Goal: Find specific page/section: Find specific page/section

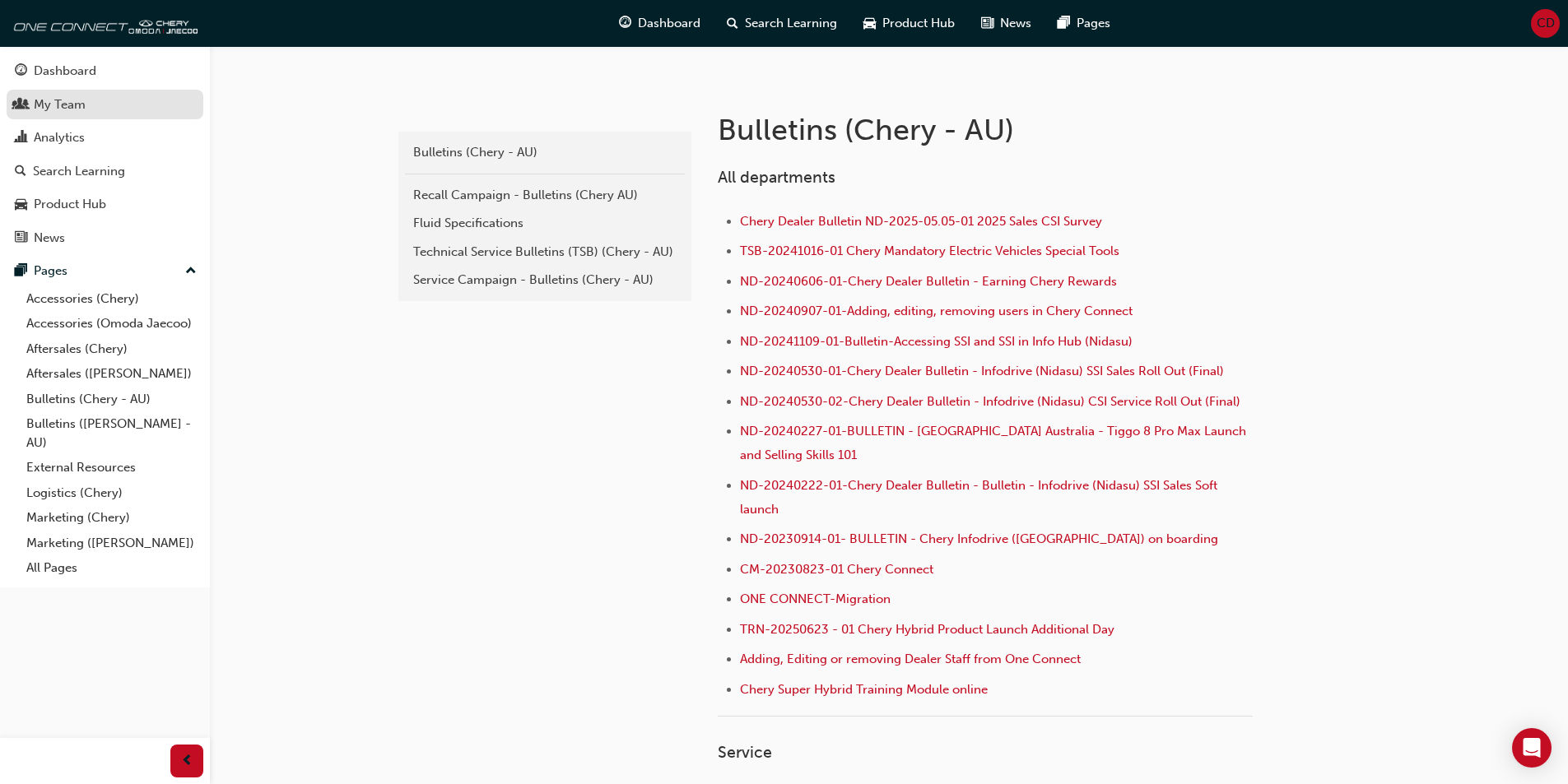
scroll to position [247, 0]
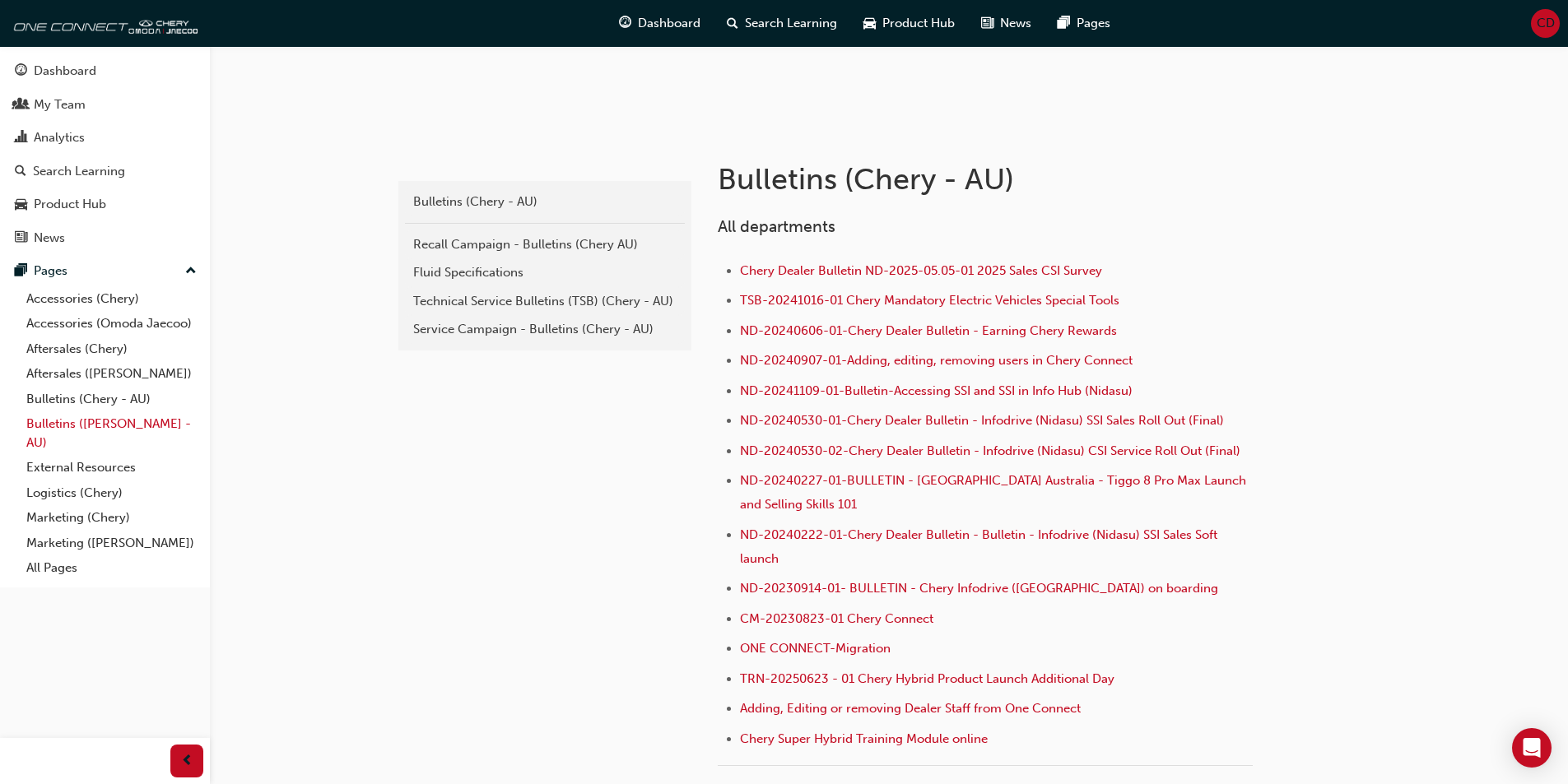
click at [142, 423] on link "Bulletins ([PERSON_NAME] - AU)" at bounding box center [111, 433] width 183 height 44
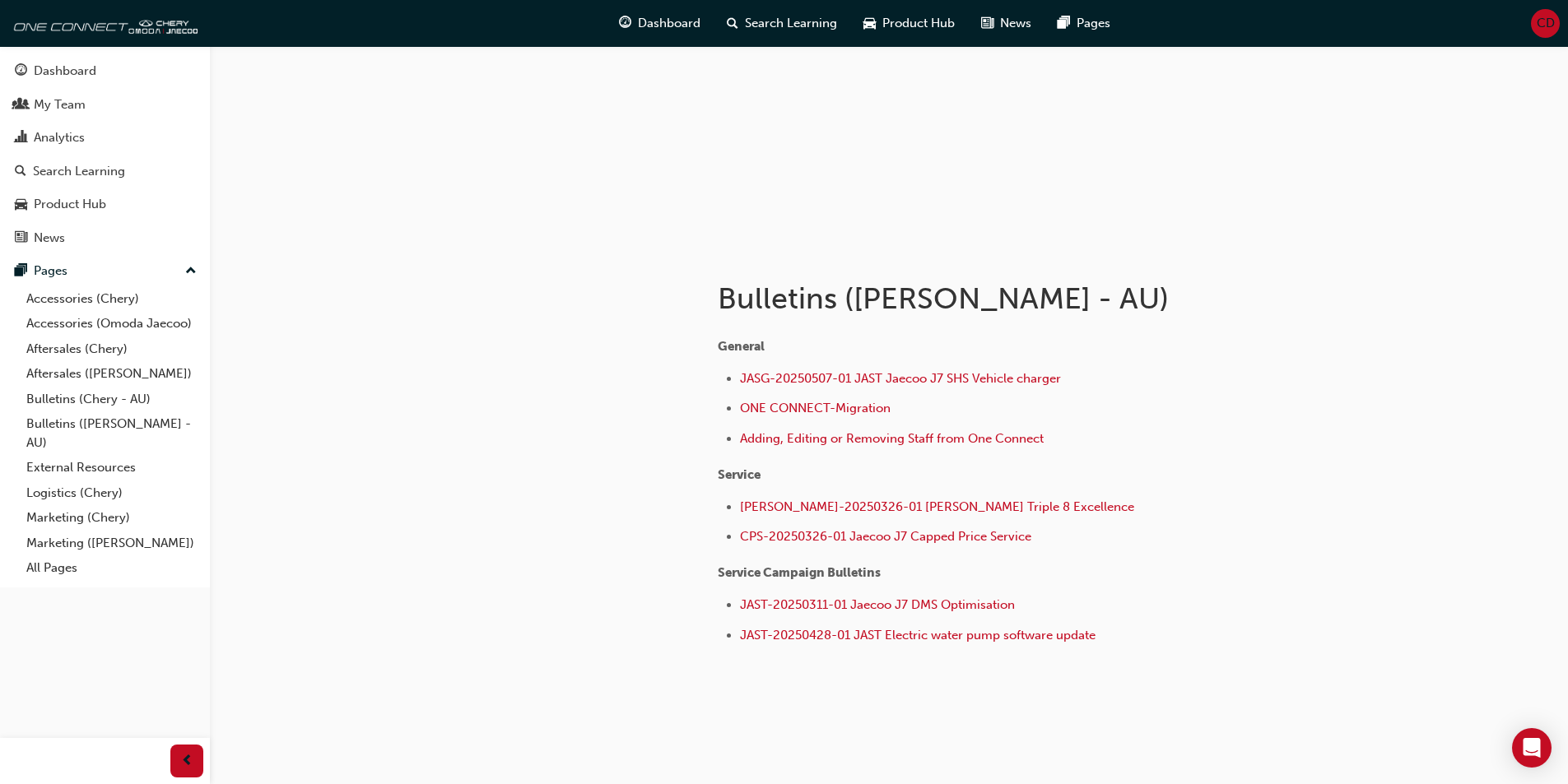
scroll to position [151, 0]
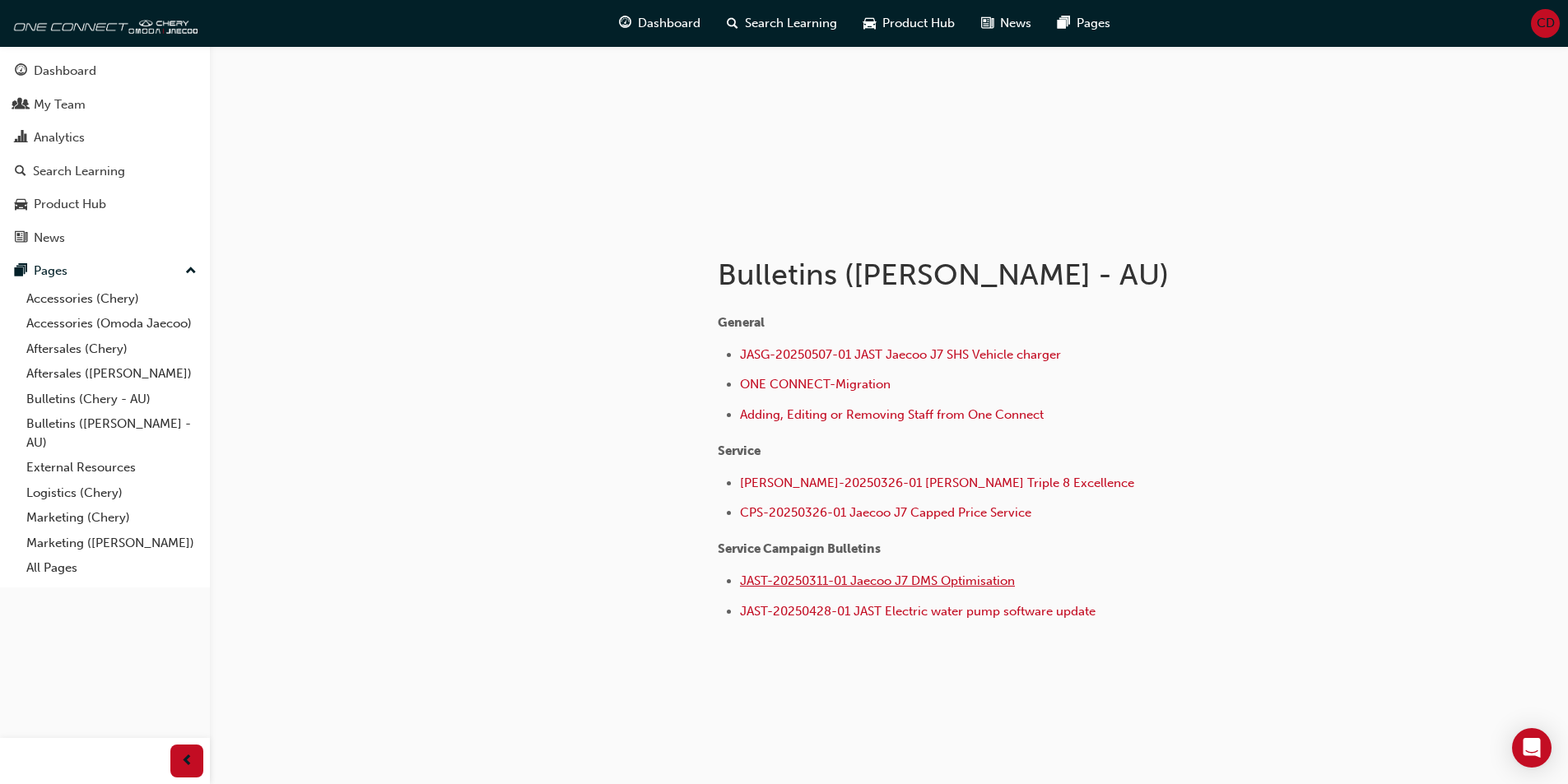
click at [988, 582] on span "JAST-20250311-01 Jaecoo J7 DMS Optimisation" at bounding box center [877, 581] width 275 height 15
